Goal: Ask a question

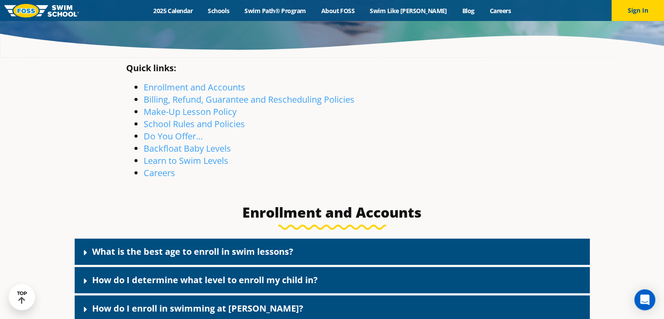
scroll to position [218, 0]
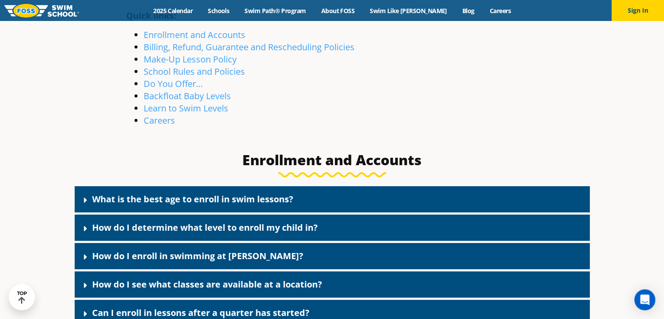
click at [311, 197] on div "What is the best age to enroll in swim lessons?" at bounding box center [332, 199] width 515 height 26
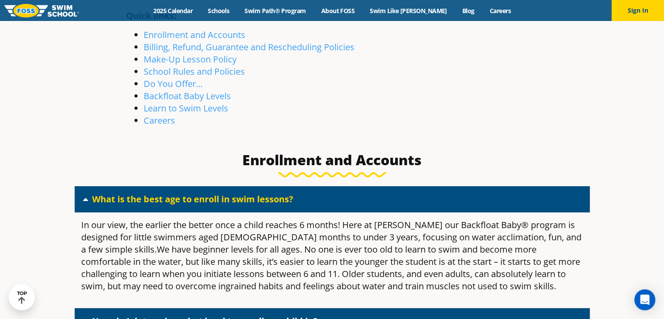
click at [311, 197] on div "What is the best age to enroll in swim lessons?" at bounding box center [332, 199] width 515 height 26
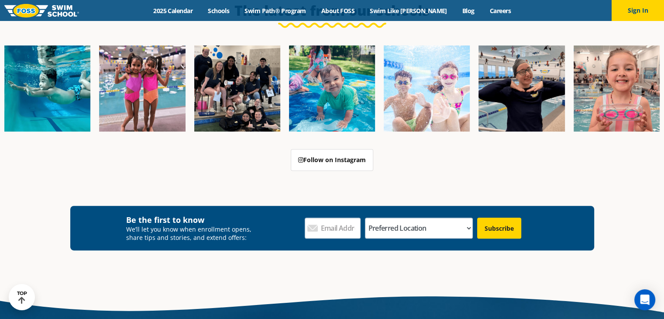
scroll to position [349, 0]
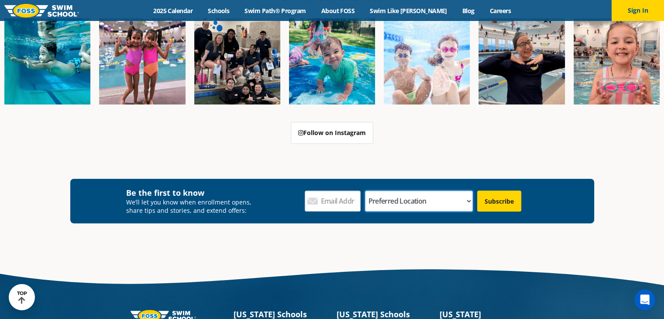
click at [434, 201] on select "Preferred Location Ankeny, IA Ballwin, MO Blaine, MN Burnsville, MN Ballwin, MO…" at bounding box center [418, 200] width 107 height 21
select select "[GEOGRAPHIC_DATA], [GEOGRAPHIC_DATA]"
click at [399, 190] on select "Preferred Location Ankeny, IA Ballwin, MO Blaine, MN Burnsville, MN Ballwin, MO…" at bounding box center [418, 200] width 107 height 21
click at [361, 205] on input "Email Address *" at bounding box center [333, 200] width 56 height 21
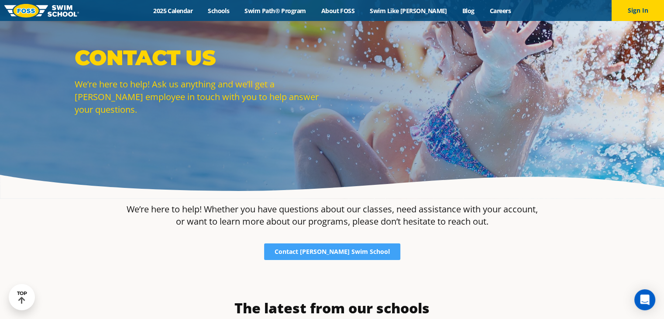
scroll to position [0, 0]
